Goal: Information Seeking & Learning: Check status

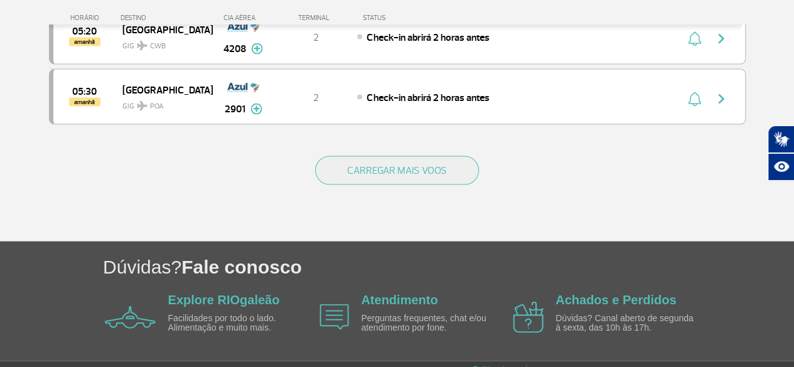
scroll to position [1309, 0]
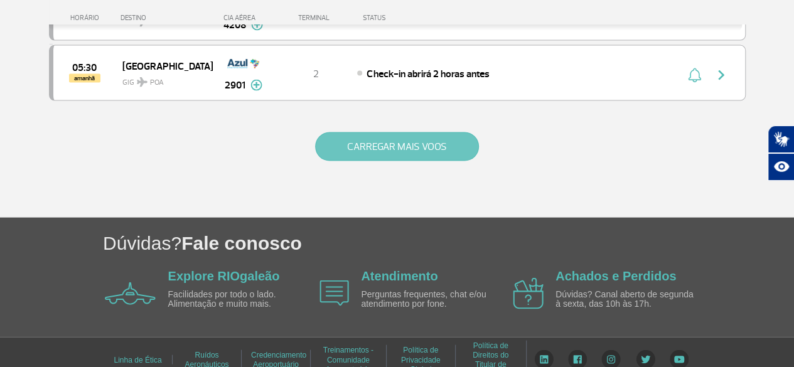
click at [411, 132] on button "CARREGAR MAIS VOOS" at bounding box center [397, 146] width 164 height 29
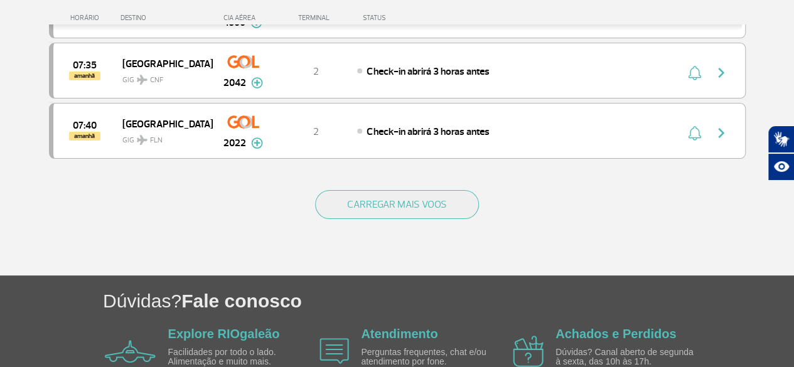
scroll to position [2498, 0]
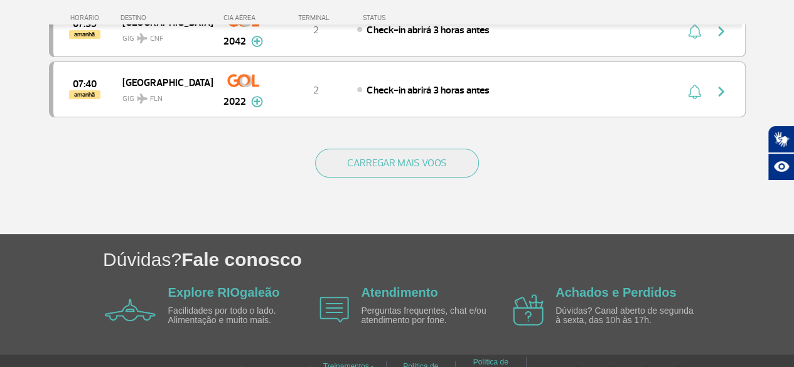
click at [387, 133] on div "CARREGAR MAIS VOOS" at bounding box center [397, 183] width 697 height 101
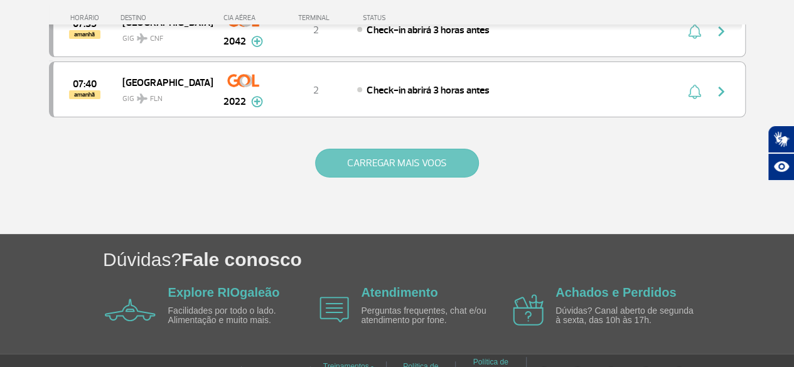
click at [373, 149] on button "CARREGAR MAIS VOOS" at bounding box center [397, 163] width 164 height 29
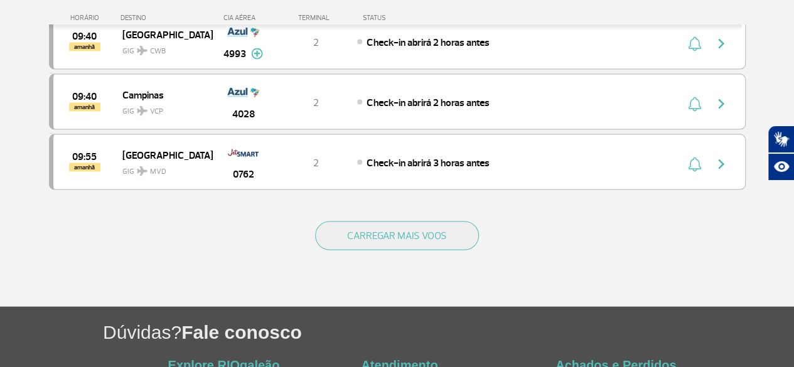
scroll to position [3687, 0]
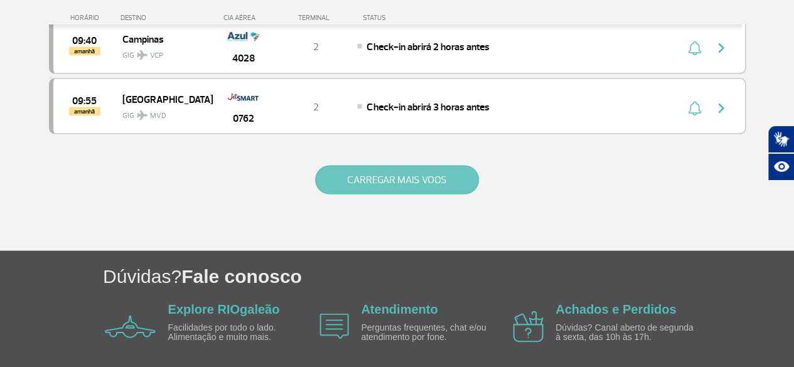
click at [374, 166] on button "CARREGAR MAIS VOOS" at bounding box center [397, 180] width 164 height 29
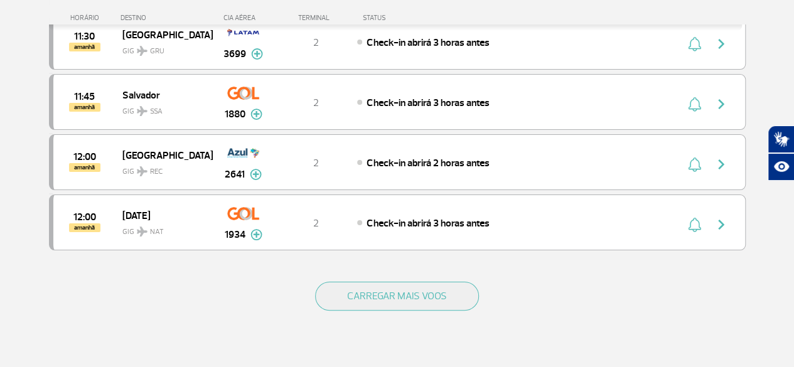
scroll to position [4875, 0]
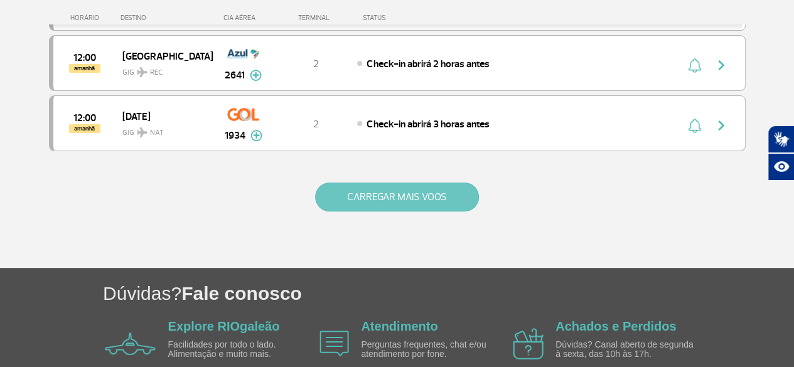
click at [388, 183] on button "CARREGAR MAIS VOOS" at bounding box center [397, 197] width 164 height 29
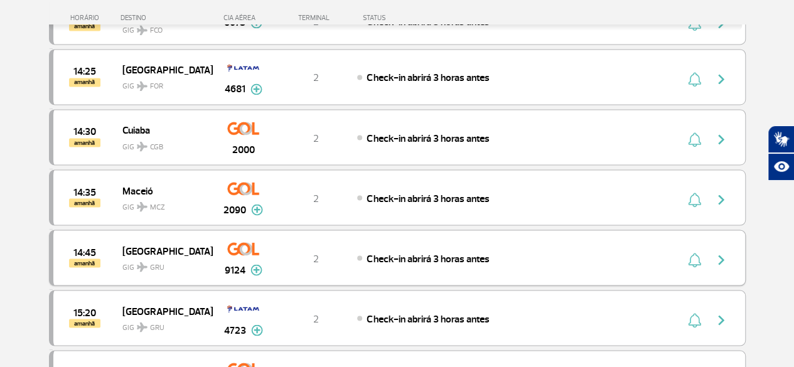
scroll to position [6056, 0]
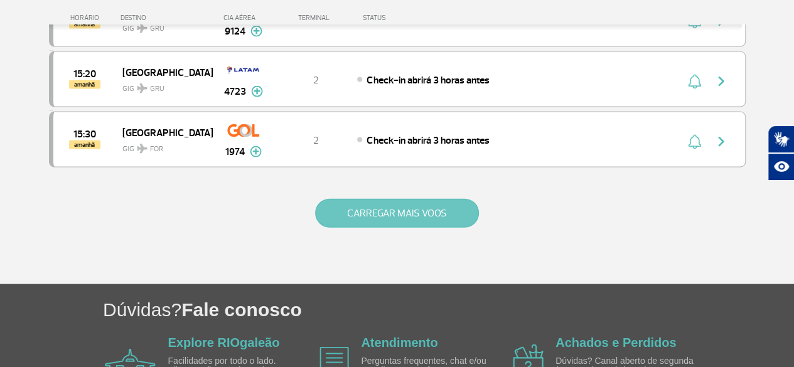
click at [401, 199] on button "CARREGAR MAIS VOOS" at bounding box center [397, 213] width 164 height 29
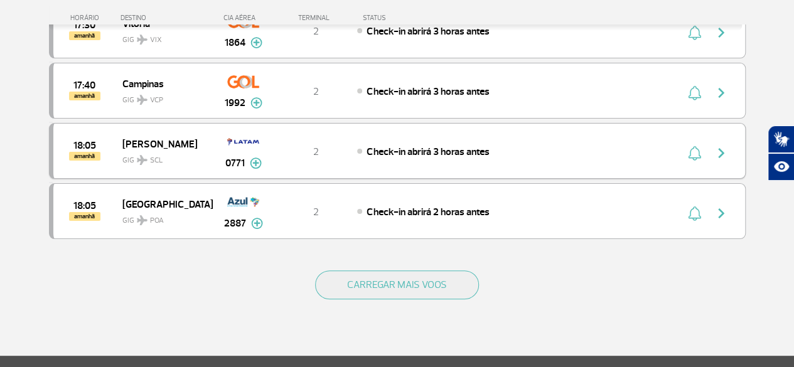
scroll to position [7245, 0]
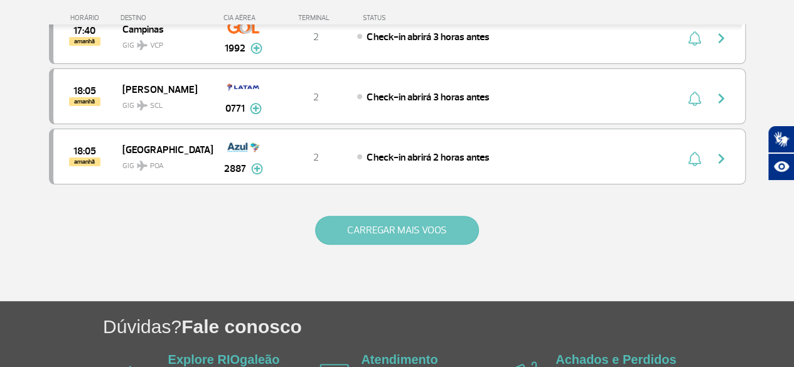
click at [434, 216] on button "CARREGAR MAIS VOOS" at bounding box center [397, 230] width 164 height 29
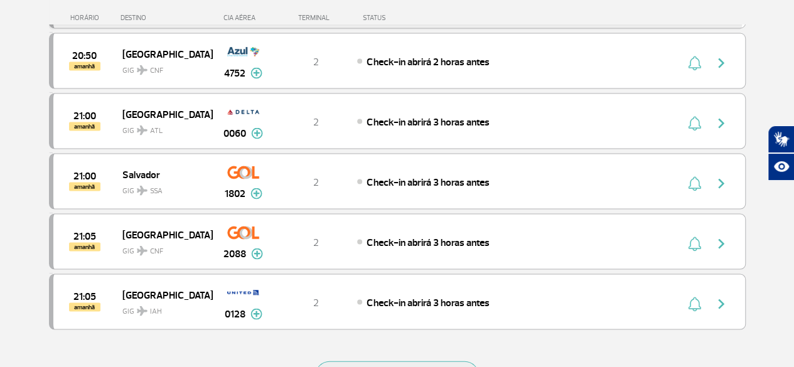
scroll to position [8375, 0]
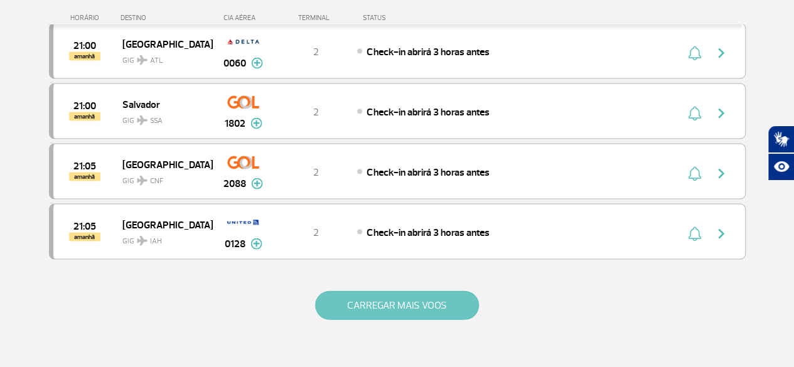
click at [407, 291] on button "CARREGAR MAIS VOOS" at bounding box center [397, 305] width 164 height 29
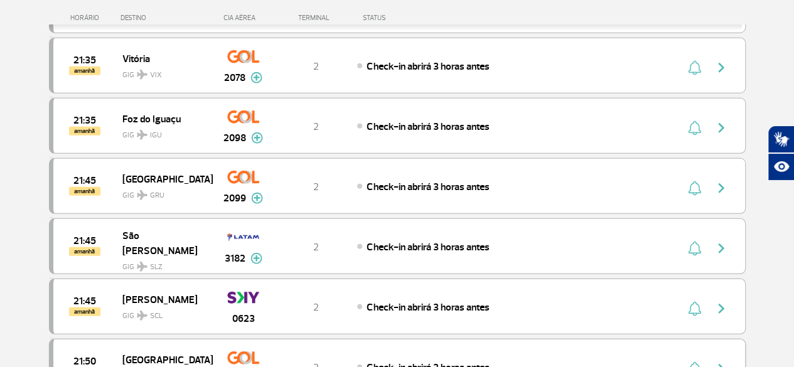
scroll to position [8815, 0]
